Goal: Information Seeking & Learning: Learn about a topic

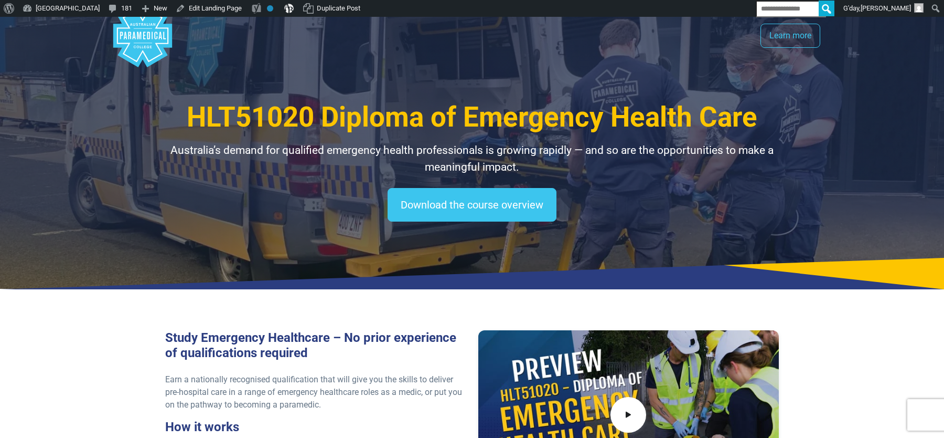
click at [300, 112] on span "HLT51020 Diploma of Emergency Health Care" at bounding box center [472, 117] width 571 height 33
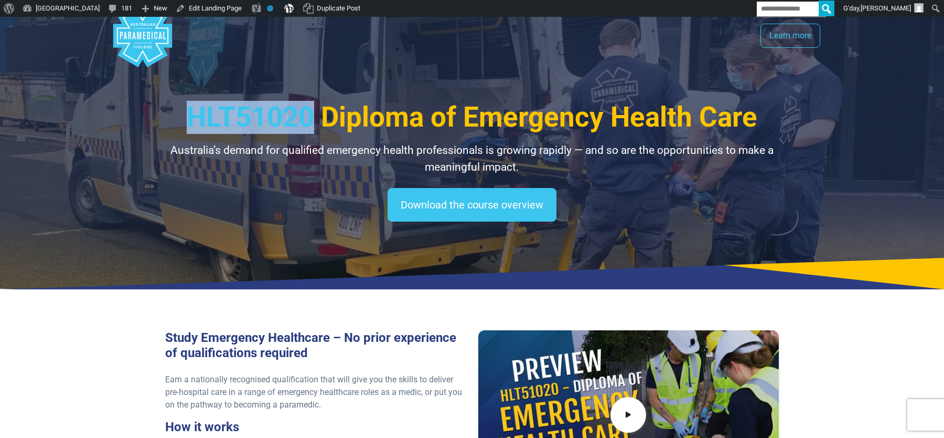
click at [300, 112] on span "HLT51020 Diploma of Emergency Health Care" at bounding box center [472, 117] width 571 height 33
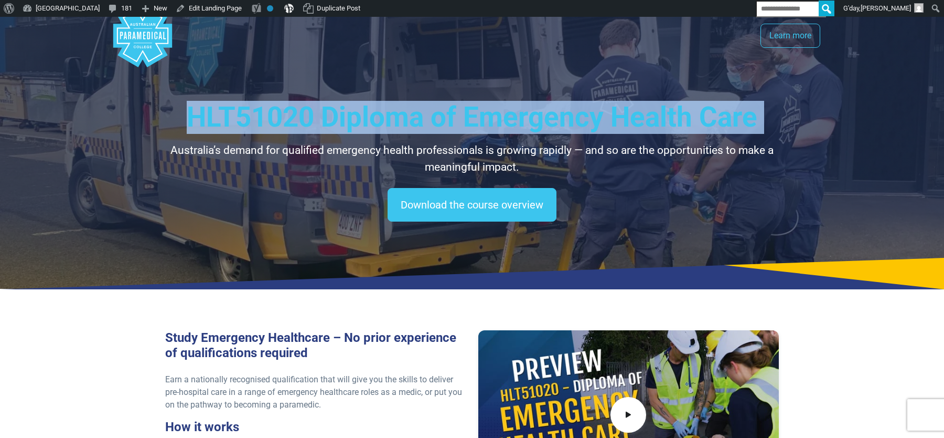
click at [300, 112] on span "HLT51020 Diploma of Emergency Health Care" at bounding box center [472, 117] width 571 height 33
copy div "HLT51020 Diploma of Emergency Health Care"
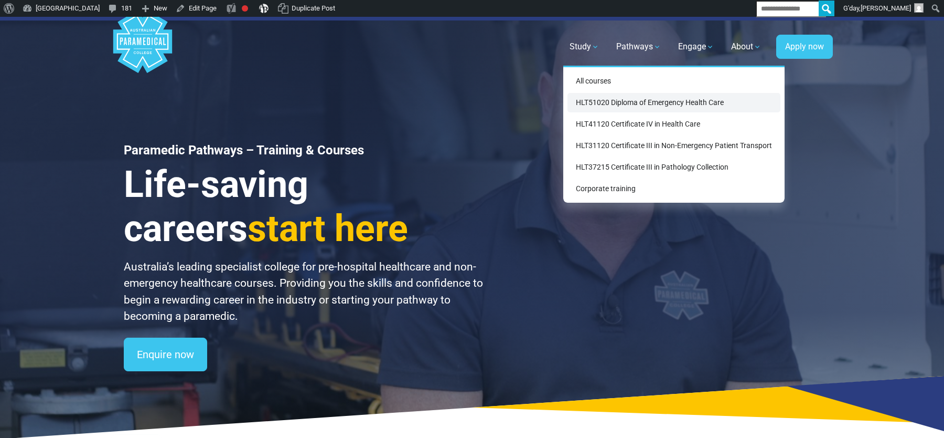
click at [599, 109] on link "HLT51020 Diploma of Emergency Health Care" at bounding box center [674, 102] width 213 height 19
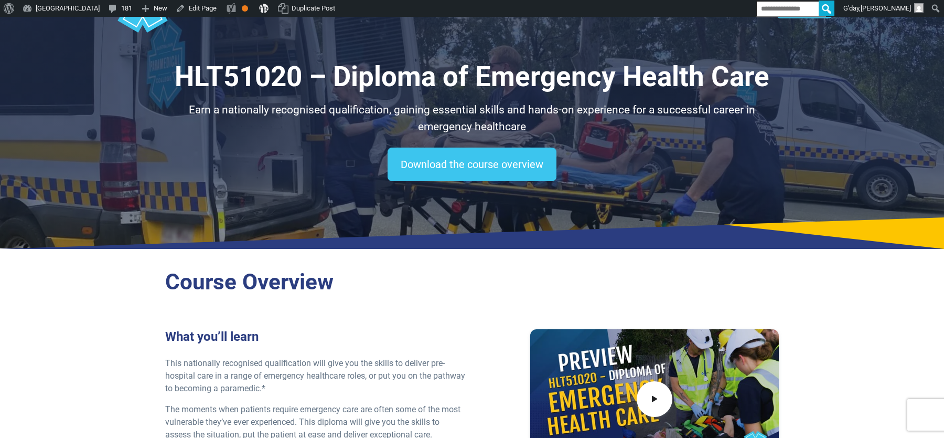
scroll to position [32, 0]
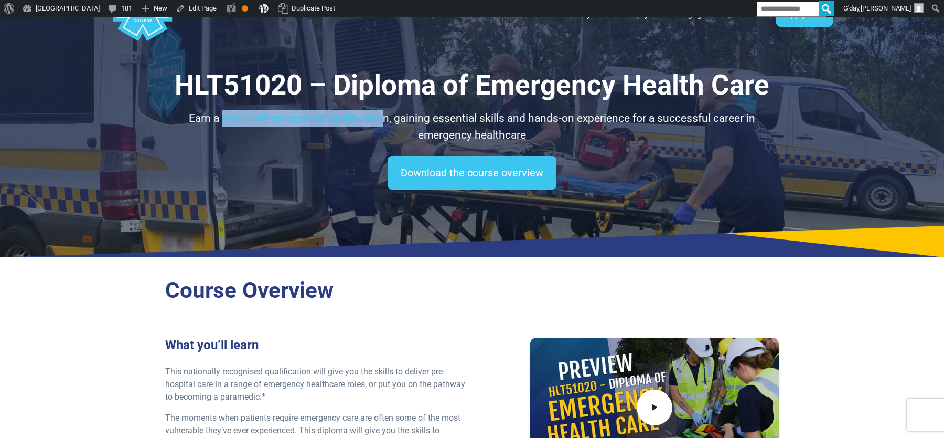
drag, startPoint x: 224, startPoint y: 119, endPoint x: 382, endPoint y: 116, distance: 159.0
click at [382, 116] on p "Earn a nationally recognised qualification, gaining essential skills and hands-…" at bounding box center [472, 126] width 614 height 33
drag, startPoint x: 388, startPoint y: 116, endPoint x: 138, endPoint y: 116, distance: 250.3
click at [138, 116] on div "HLT51020 – Diploma of Emergency Health Care Earn a nationally recognised qualif…" at bounding box center [472, 121] width 735 height 272
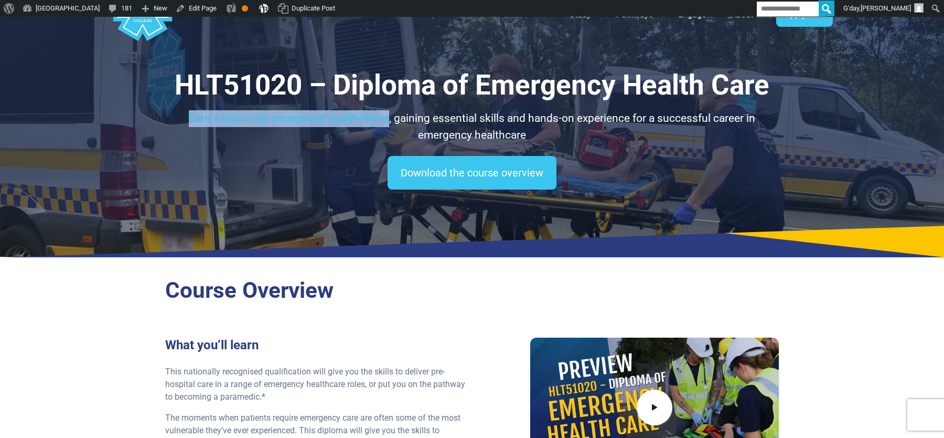
copy p "Earn a nationally recognised qualification"
click at [276, 90] on h1 "HLT51020 – Diploma of Emergency Health Care" at bounding box center [472, 85] width 614 height 33
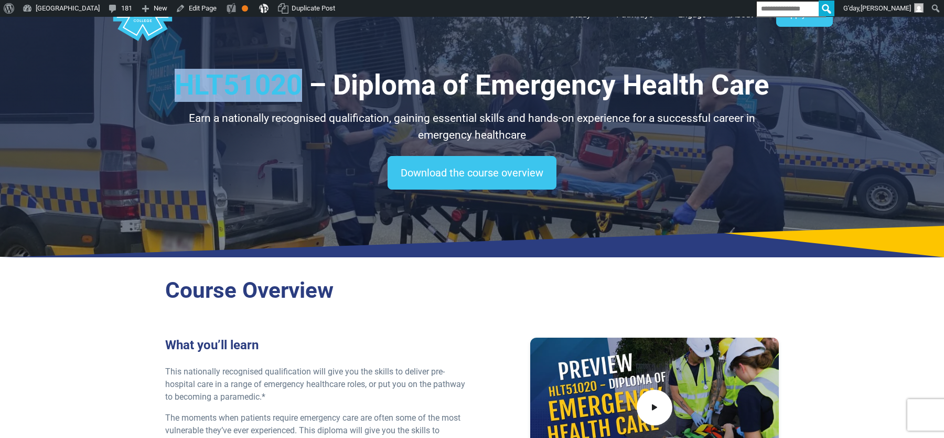
click at [276, 90] on h1 "HLT51020 – Diploma of Emergency Health Care" at bounding box center [472, 85] width 614 height 33
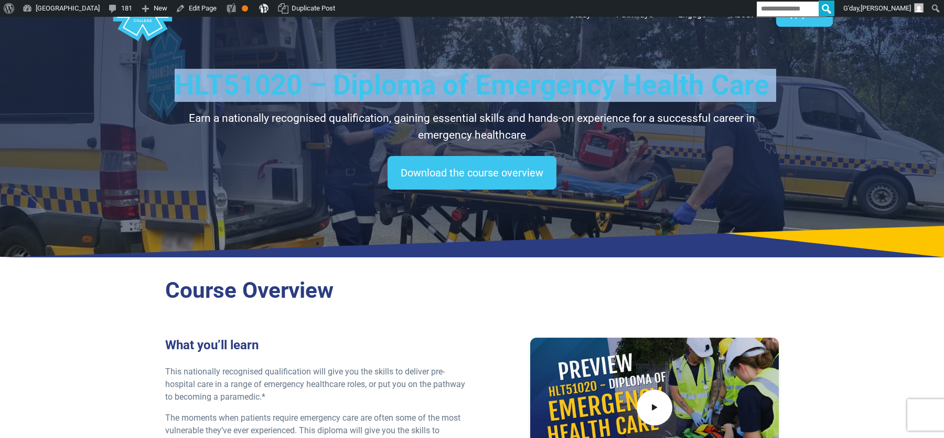
click at [276, 90] on h1 "HLT51020 – Diploma of Emergency Health Care" at bounding box center [472, 85] width 614 height 33
copy div "HLT51020 – Diploma of Emergency Health Care"
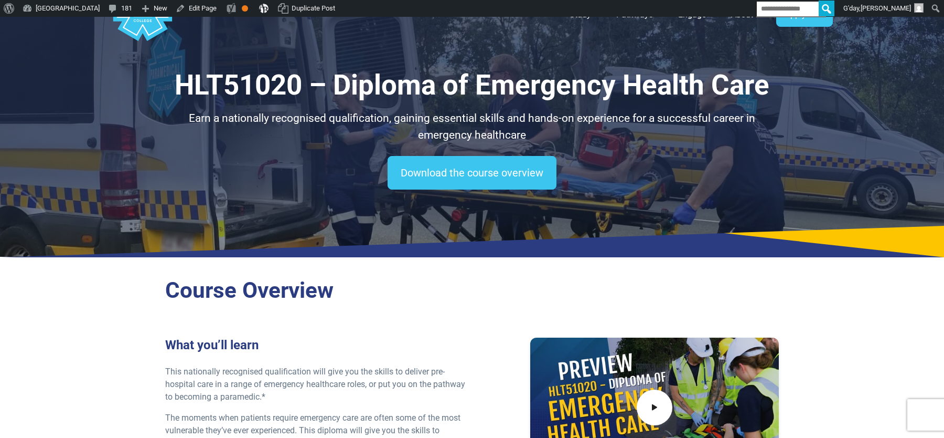
click at [176, 93] on h1 "HLT51020 – Diploma of Emergency Health Care" at bounding box center [472, 85] width 614 height 33
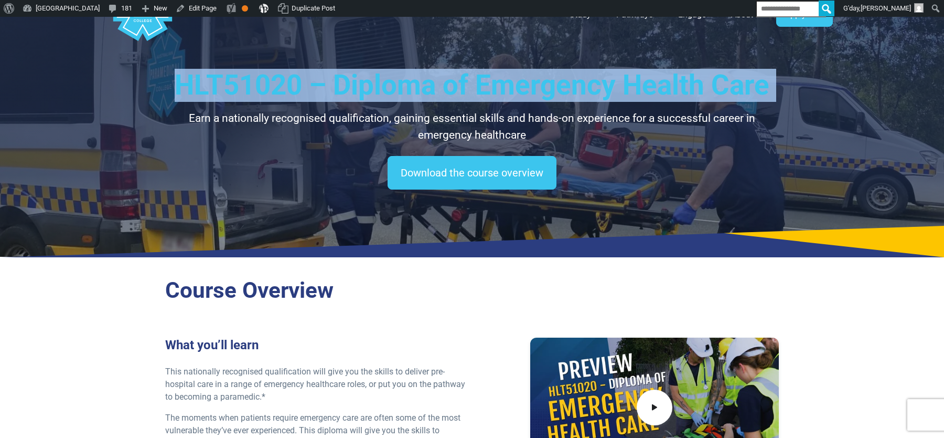
drag, startPoint x: 183, startPoint y: 85, endPoint x: 425, endPoint y: 84, distance: 242.4
click at [425, 84] on h1 "HLT51020 – Diploma of Emergency Health Care" at bounding box center [472, 85] width 614 height 33
copy div "HLT51020 – Diploma of Emergency Health Care"
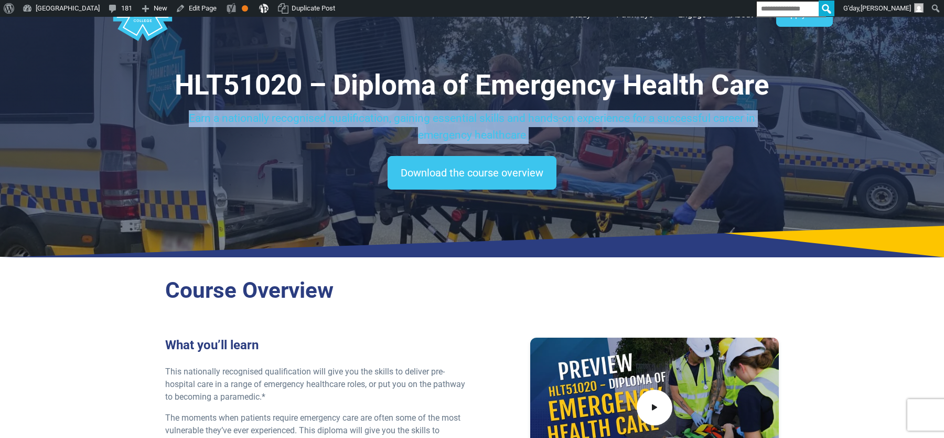
drag, startPoint x: 190, startPoint y: 118, endPoint x: 392, endPoint y: 120, distance: 202.0
click at [392, 120] on p "Earn a nationally recognised qualification, gaining essential skills and hands-…" at bounding box center [472, 126] width 614 height 33
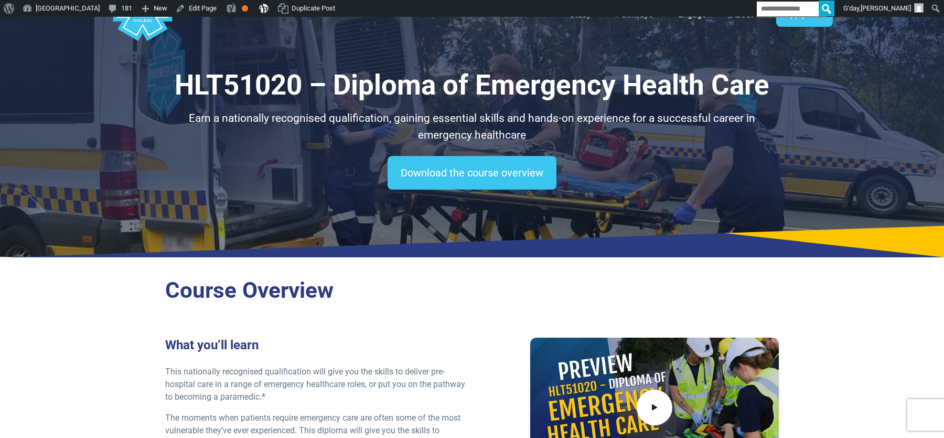
click at [386, 118] on p "Earn a nationally recognised qualification, gaining essential skills and hands-…" at bounding box center [472, 126] width 614 height 33
drag, startPoint x: 379, startPoint y: 118, endPoint x: 178, endPoint y: 118, distance: 201.5
click at [178, 118] on p "Earn a nationally recognised qualification, gaining essential skills and hands-…" at bounding box center [472, 126] width 614 height 33
copy p "Earn a nationally recognised qualification"
click at [169, 282] on h2 "Course Overview" at bounding box center [472, 290] width 614 height 27
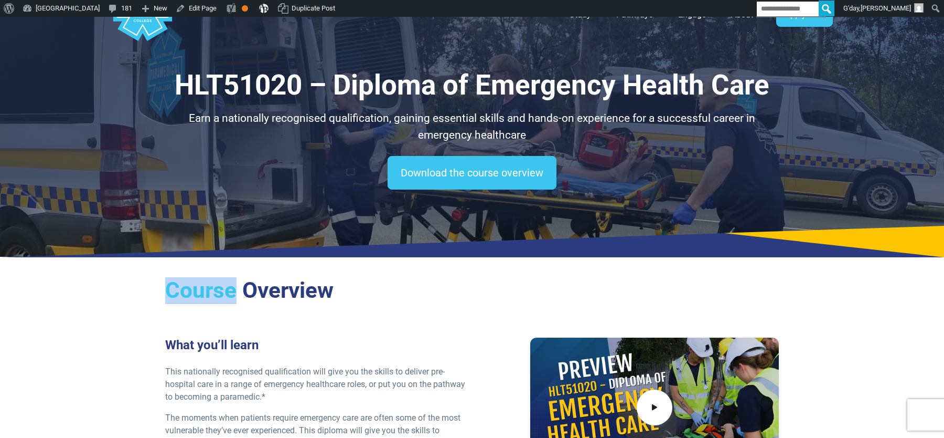
click at [169, 282] on h2 "Course Overview" at bounding box center [472, 290] width 614 height 27
copy div "Course Overview"
click at [188, 80] on h1 "HLT51020 – Diploma of Emergency Health Care" at bounding box center [472, 85] width 614 height 33
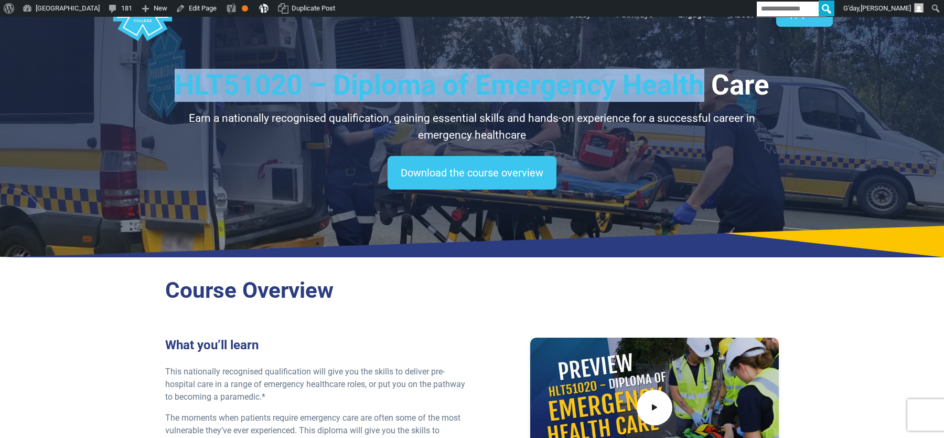
drag, startPoint x: 172, startPoint y: 88, endPoint x: 700, endPoint y: 86, distance: 527.8
click at [700, 86] on h1 "HLT51020 – Diploma of Emergency Health Care" at bounding box center [472, 85] width 614 height 33
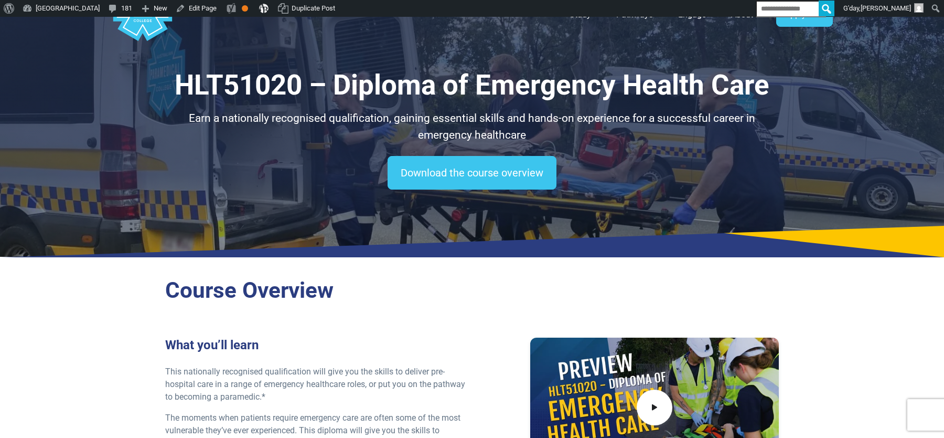
click at [694, 86] on h1 "HLT51020 – Diploma of Emergency Health Care" at bounding box center [472, 85] width 614 height 33
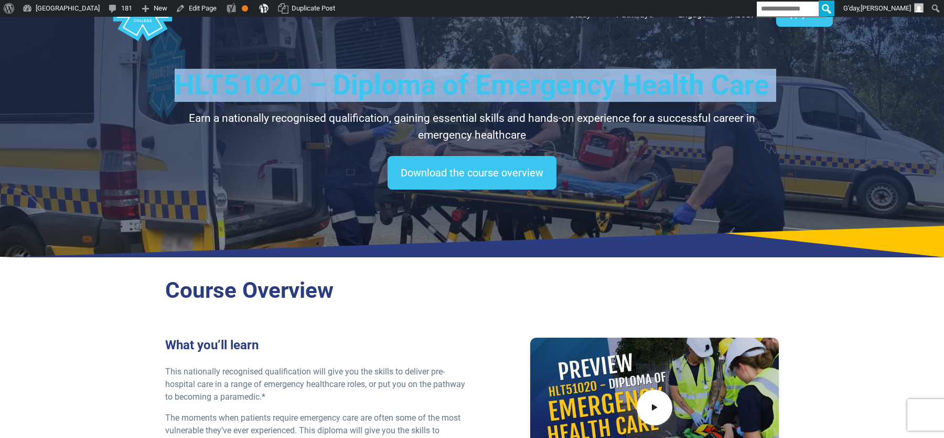
click at [694, 86] on h1 "HLT51020 – Diploma of Emergency Health Care" at bounding box center [472, 85] width 614 height 33
copy div "HLT51020 – Diploma of Emergency Health Care"
click at [188, 120] on p "Earn a nationally recognised qualification, gaining essential skills and hands-…" at bounding box center [472, 126] width 614 height 33
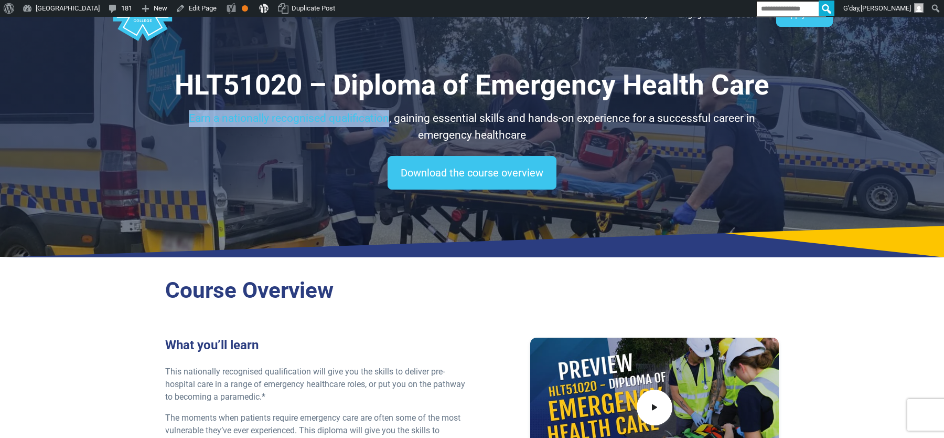
drag, startPoint x: 186, startPoint y: 117, endPoint x: 389, endPoint y: 122, distance: 203.1
click at [389, 122] on p "Earn a nationally recognised qualification, gaining essential skills and hands-…" at bounding box center [472, 126] width 614 height 33
copy p "Earn a nationally recognised qualification"
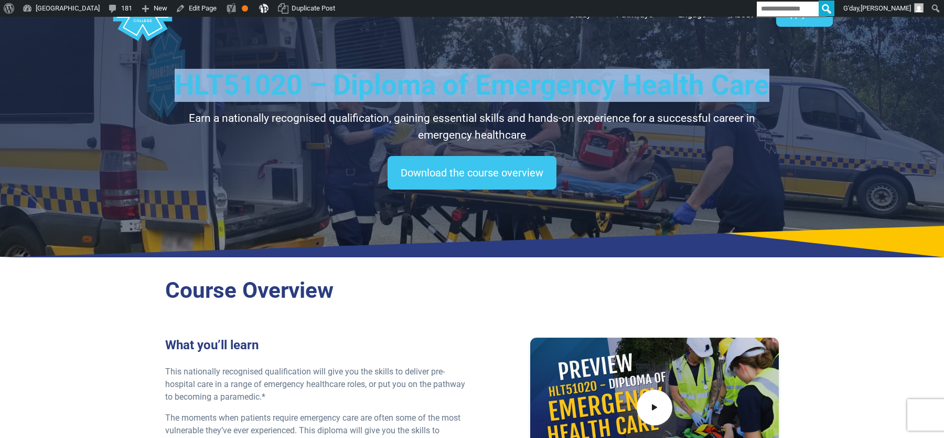
drag, startPoint x: 179, startPoint y: 76, endPoint x: 765, endPoint y: 86, distance: 586.6
click at [765, 86] on h1 "HLT51020 – Diploma of Emergency Health Care" at bounding box center [472, 85] width 614 height 33
copy h1 "HLT51020 – Diploma of Emergency Health Care"
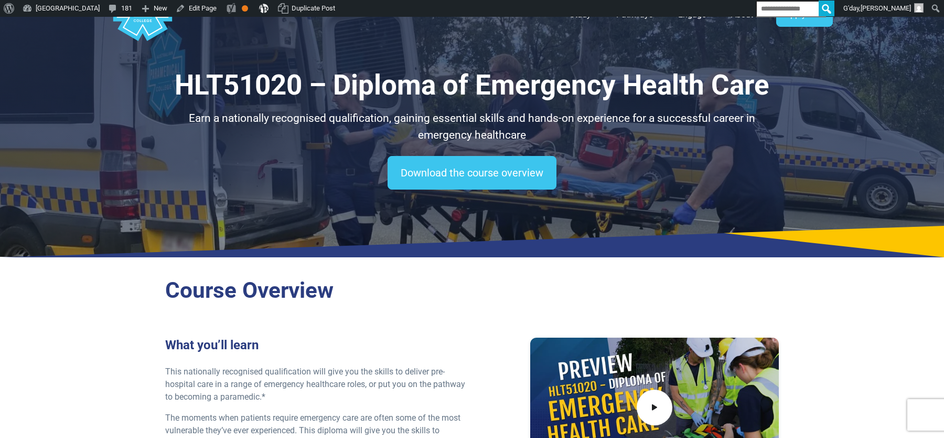
click at [204, 296] on h2 "Course Overview" at bounding box center [472, 290] width 614 height 27
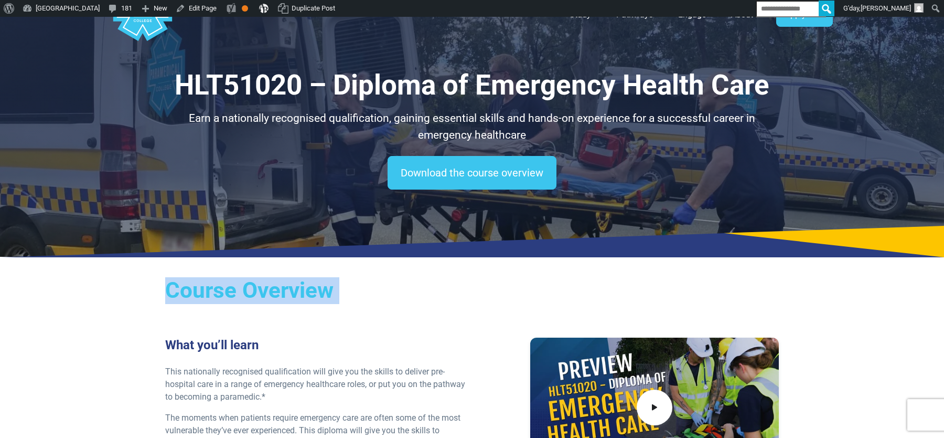
click at [204, 296] on h2 "Course Overview" at bounding box center [472, 290] width 614 height 27
copy div "Course Overview"
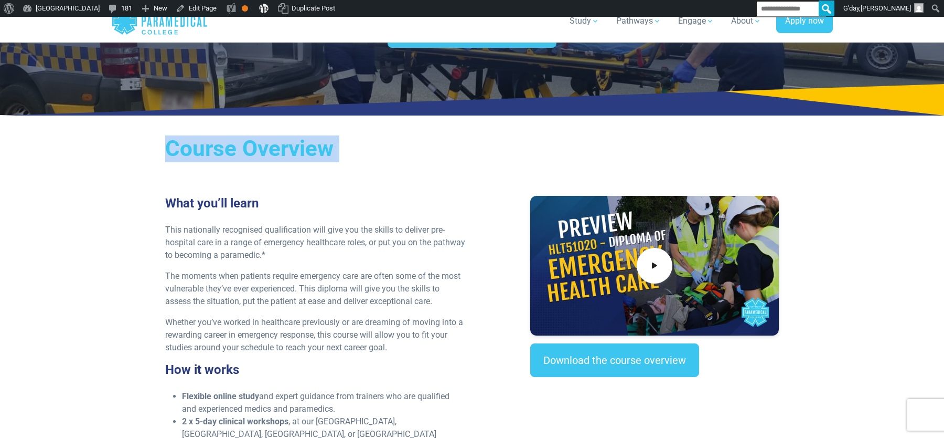
scroll to position [0, 0]
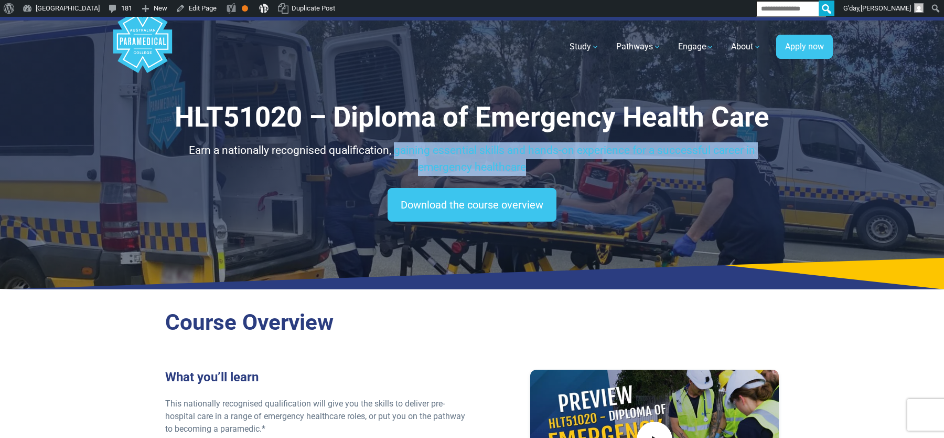
drag, startPoint x: 394, startPoint y: 151, endPoint x: 536, endPoint y: 169, distance: 142.8
click at [536, 169] on p "Earn a nationally recognised qualification, gaining essential skills and hands-…" at bounding box center [472, 158] width 614 height 33
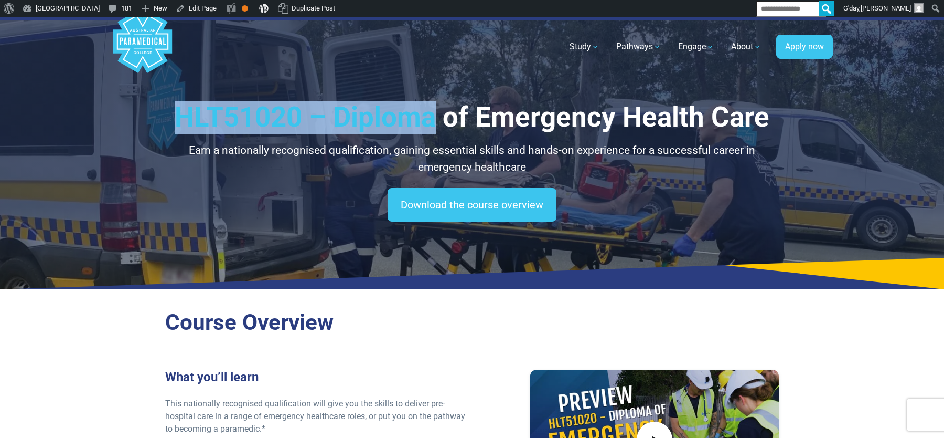
drag, startPoint x: 178, startPoint y: 121, endPoint x: 437, endPoint y: 118, distance: 258.1
click at [437, 118] on h1 "HLT51020 – Diploma of Emergency Health Care" at bounding box center [472, 117] width 614 height 33
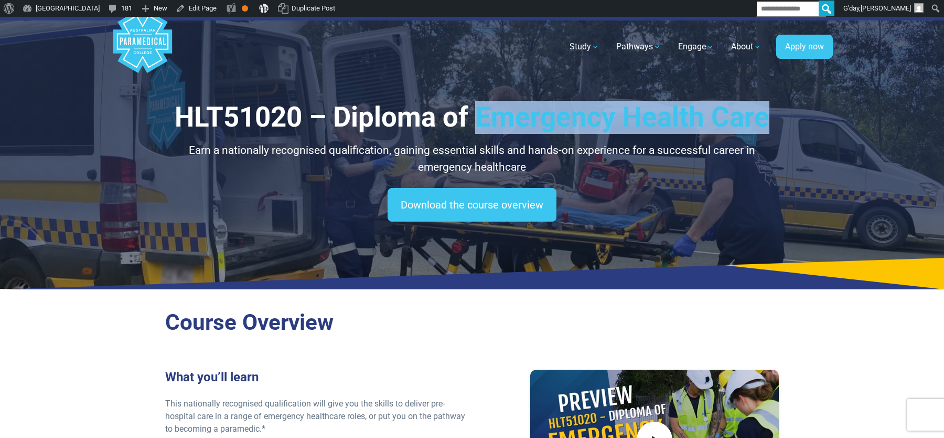
drag, startPoint x: 482, startPoint y: 119, endPoint x: 800, endPoint y: 122, distance: 318.0
click at [800, 122] on div "HLT51020 – Diploma of Emergency Health Care Earn a nationally recognised qualif…" at bounding box center [472, 153] width 735 height 272
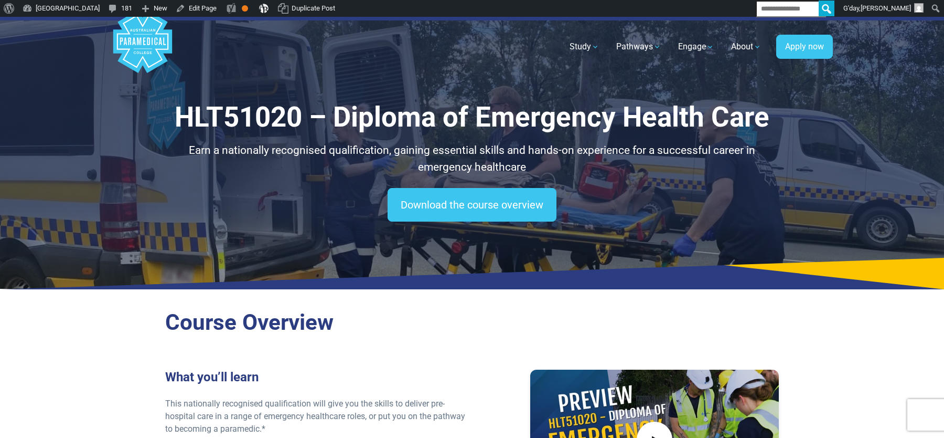
click at [177, 333] on h2 "Course Overview" at bounding box center [472, 322] width 614 height 27
drag, startPoint x: 223, startPoint y: 151, endPoint x: 391, endPoint y: 151, distance: 167.9
click at [391, 151] on p "Earn a nationally recognised qualification, gaining essential skills and hands-…" at bounding box center [472, 158] width 614 height 33
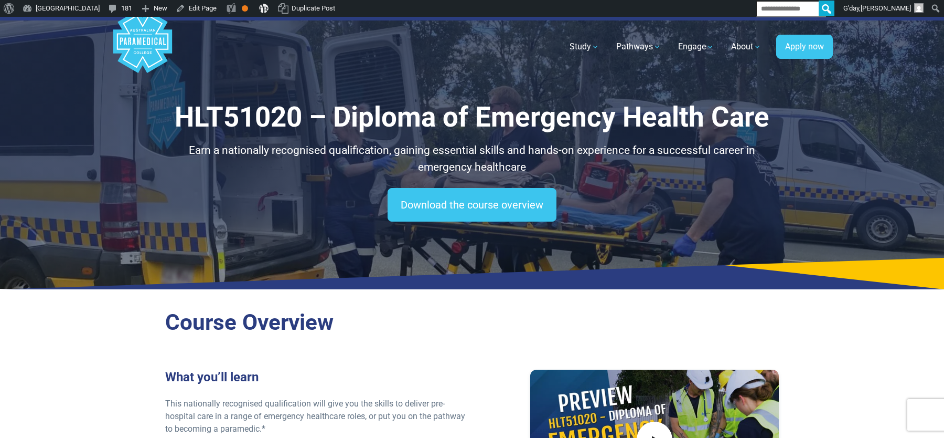
click at [320, 122] on h1 "HLT51020 – Diploma of Emergency Health Care" at bounding box center [472, 117] width 614 height 33
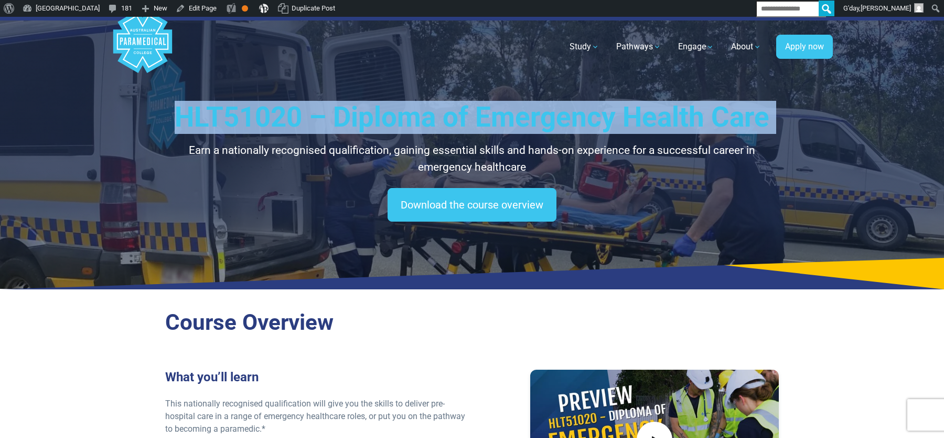
click at [320, 122] on h1 "HLT51020 – Diploma of Emergency Health Care" at bounding box center [472, 117] width 614 height 33
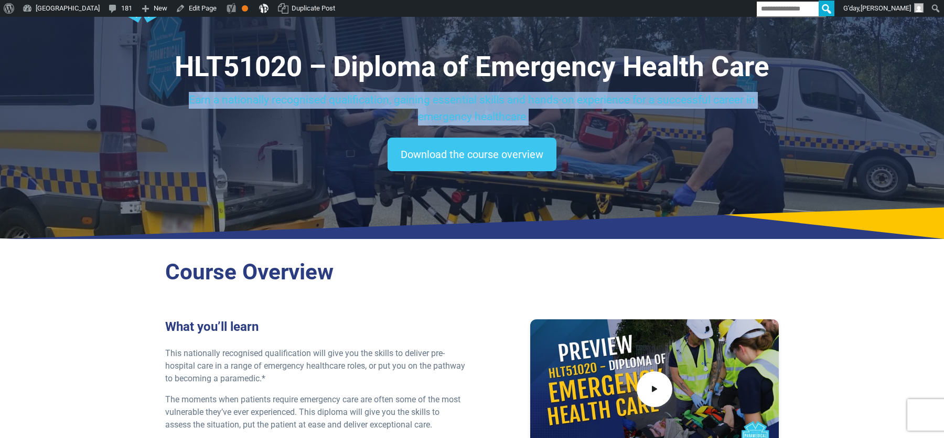
drag, startPoint x: 185, startPoint y: 99, endPoint x: 380, endPoint y: 100, distance: 195.2
click at [380, 100] on p "Earn a nationally recognised qualification, gaining essential skills and hands-…" at bounding box center [472, 108] width 614 height 33
click at [387, 101] on p "Earn a nationally recognised qualification, gaining essential skills and hands-…" at bounding box center [472, 108] width 614 height 33
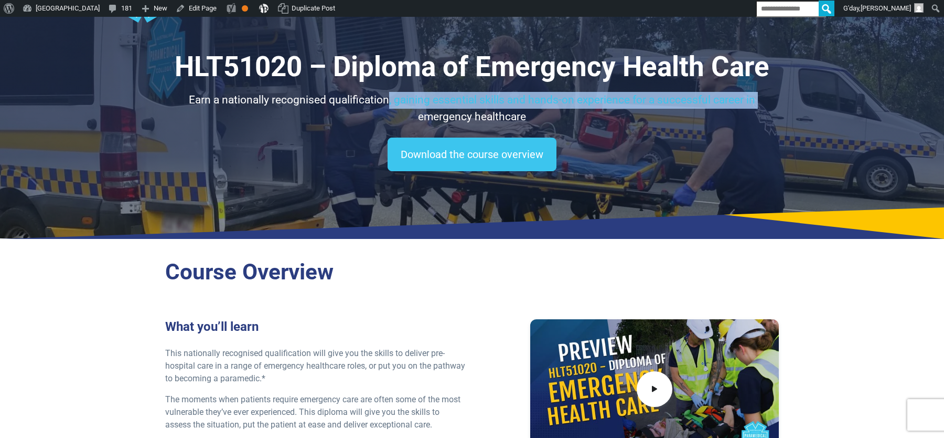
drag, startPoint x: 388, startPoint y: 101, endPoint x: 103, endPoint y: 107, distance: 284.9
click at [103, 107] on div "HLT51020 – Diploma of Emergency Health Care Earn a nationally recognised qualif…" at bounding box center [472, 102] width 944 height 272
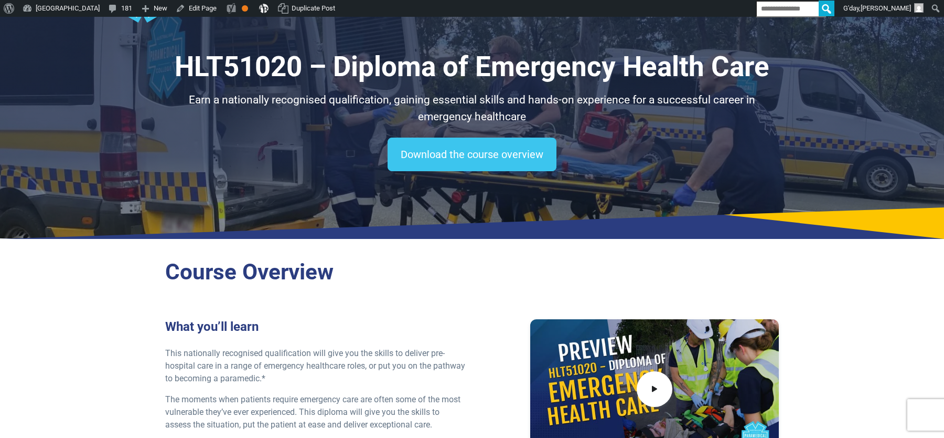
click at [176, 111] on p "Earn a nationally recognised qualification, gaining essential skills and hands-…" at bounding box center [472, 108] width 614 height 33
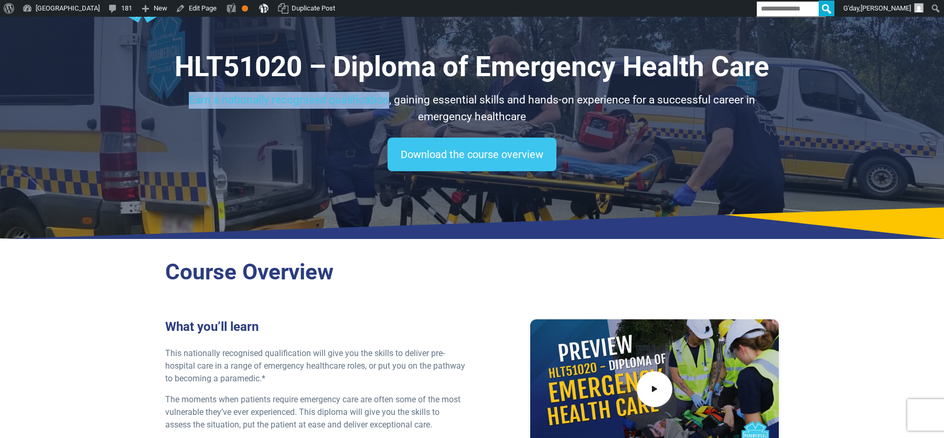
drag, startPoint x: 183, startPoint y: 100, endPoint x: 389, endPoint y: 100, distance: 206.2
click at [389, 100] on p "Earn a nationally recognised qualification, gaining essential skills and hands-…" at bounding box center [472, 108] width 614 height 33
click at [364, 89] on div "HLT51020 – Diploma of Emergency Health Care Earn a nationally recognised qualif…" at bounding box center [472, 87] width 614 height 75
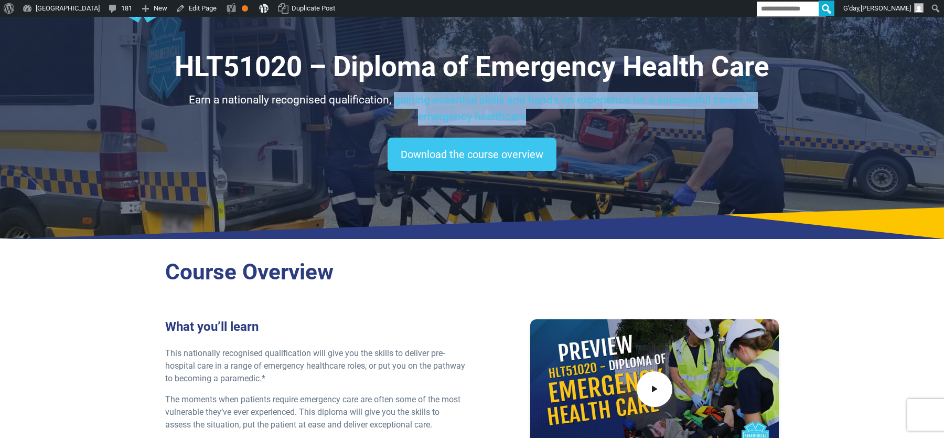
drag, startPoint x: 396, startPoint y: 103, endPoint x: 547, endPoint y: 116, distance: 152.2
click at [547, 116] on p "Earn a nationally recognised qualification, gaining essential skills and hands-…" at bounding box center [472, 108] width 614 height 33
